Goal: Information Seeking & Learning: Check status

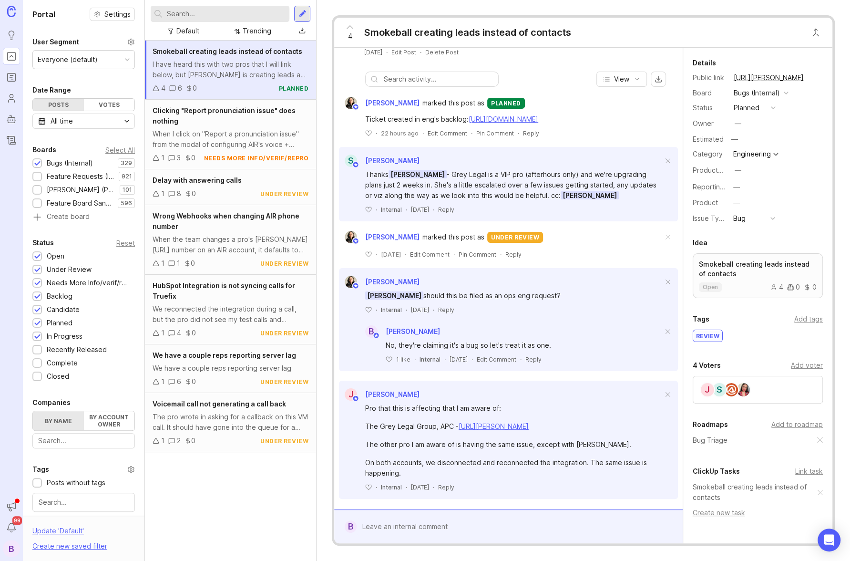
scroll to position [265, 0]
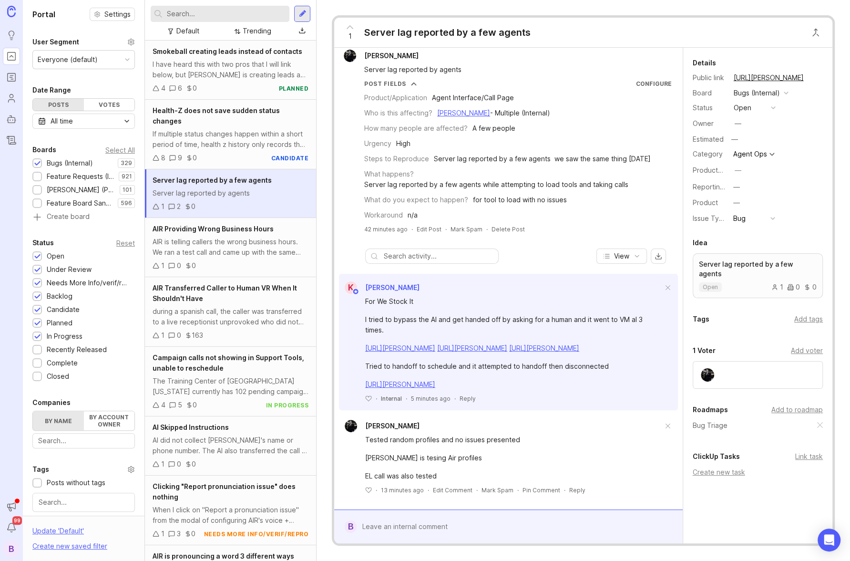
scroll to position [26, 0]
click at [435, 344] on link "[URL][PERSON_NAME]" at bounding box center [400, 348] width 70 height 8
